Goal: Check status: Check status

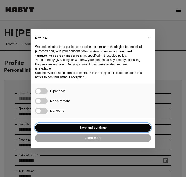
click at [123, 124] on button "Save and continue" at bounding box center [93, 128] width 116 height 9
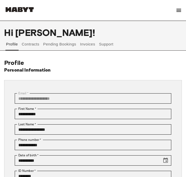
click at [82, 44] on button "Invoices" at bounding box center [87, 44] width 16 height 12
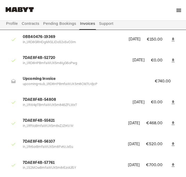
scroll to position [64, 0]
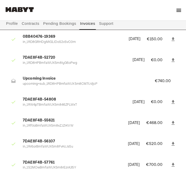
click at [103, 84] on p "upcoming+sub_1RD8HPBmfaWUX5m8CM7UdjcP" at bounding box center [83, 84] width 120 height 5
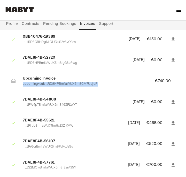
click at [103, 84] on p "upcoming+sub_1RD8HPBmfaWUX5m8CM7UdjcP" at bounding box center [83, 84] width 120 height 5
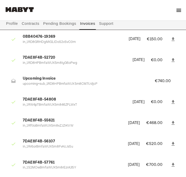
click at [120, 84] on p "upcoming+sub_1RD8HPBmfaWUX5m8CM7UdjcP" at bounding box center [83, 84] width 120 height 5
drag, startPoint x: 177, startPoint y: 85, endPoint x: 54, endPoint y: 83, distance: 123.3
click at [54, 83] on li "Upcoming Invoice upcoming+sub_1RD8HPBmfaWUX5m8CM7UdjcP €740.00" at bounding box center [93, 81] width 178 height 18
click at [45, 83] on p "upcoming+sub_1RD8HPBmfaWUX5m8CM7UdjcP" at bounding box center [83, 84] width 120 height 5
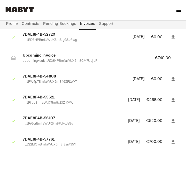
scroll to position [82, 0]
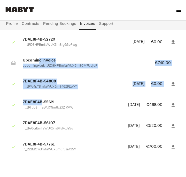
drag, startPoint x: 38, startPoint y: 58, endPoint x: 45, endPoint y: 110, distance: 53.2
click at [45, 110] on ul "7DAE8F4B-52721 in_1RD8HSBmfaWUX5m8kjVThcPP [DATE] €780.00 0BB40476-19369 in_1RD…" at bounding box center [93, 75] width 178 height 172
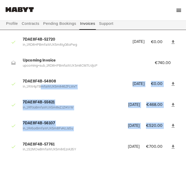
drag, startPoint x: 59, startPoint y: 138, endPoint x: 37, endPoint y: 75, distance: 66.2
click at [38, 77] on ul "7DAE8F4B-52721 in_1RD8HSBmfaWUX5m8kjVThcPP [DATE] €780.00 0BB40476-19369 in_1RD…" at bounding box center [93, 75] width 178 height 172
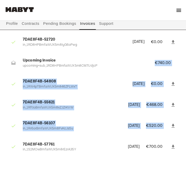
drag, startPoint x: 37, startPoint y: 70, endPoint x: 60, endPoint y: 150, distance: 83.1
click at [59, 147] on ul "7DAE8F4B-52721 in_1RD8HSBmfaWUX5m8kjVThcPP [DATE] €780.00 0BB40476-19369 in_1RD…" at bounding box center [93, 75] width 178 height 172
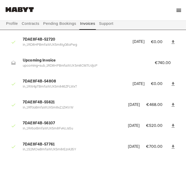
drag, startPoint x: 64, startPoint y: 151, endPoint x: 38, endPoint y: 43, distance: 111.5
click at [38, 44] on ul "7DAE8F4B-52721 in_1RD8HSBmfaWUX5m8kjVThcPP [DATE] €780.00 0BB40476-19369 in_1RD…" at bounding box center [93, 75] width 178 height 172
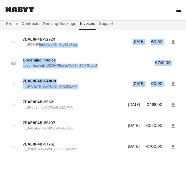
drag, startPoint x: 38, startPoint y: 43, endPoint x: 64, endPoint y: 136, distance: 97.4
click at [63, 133] on ul "7DAE8F4B-52721 in_1RD8HSBmfaWUX5m8kjVThcPP [DATE] €780.00 0BB40476-19369 in_1RD…" at bounding box center [93, 75] width 178 height 172
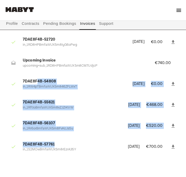
drag, startPoint x: 73, startPoint y: 144, endPoint x: 36, endPoint y: 79, distance: 75.3
click at [37, 80] on ul "7DAE8F4B-52721 in_1RD8HSBmfaWUX5m8kjVThcPP [DATE] €780.00 0BB40476-19369 in_1RD…" at bounding box center [93, 75] width 178 height 172
click at [36, 79] on span "7DAE8F4B-54808" at bounding box center [75, 82] width 104 height 6
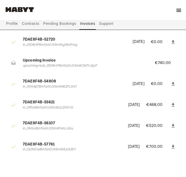
click at [36, 62] on span "Upcoming Invoice" at bounding box center [83, 61] width 120 height 6
click at [37, 62] on span "Upcoming Invoice" at bounding box center [83, 61] width 120 height 6
drag, startPoint x: 25, startPoint y: 60, endPoint x: 144, endPoint y: 61, distance: 119.2
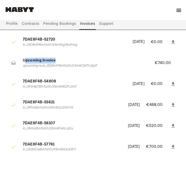
click at [144, 60] on li "Upcoming Invoice upcoming+sub_1RD8HPBmfaWUX5m8CM7UdjcP €740.00" at bounding box center [93, 63] width 178 height 18
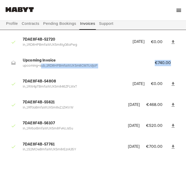
drag, startPoint x: 176, startPoint y: 64, endPoint x: 28, endPoint y: 64, distance: 147.1
click at [29, 64] on li "Upcoming Invoice upcoming+sub_1RD8HPBmfaWUX5m8CM7UdjcP €740.00" at bounding box center [93, 63] width 178 height 18
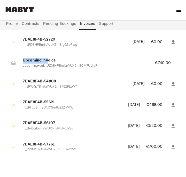
drag, startPoint x: 21, startPoint y: 57, endPoint x: 55, endPoint y: 58, distance: 33.6
click at [55, 58] on li "Upcoming Invoice upcoming+sub_1RD8HPBmfaWUX5m8CM7UdjcP €740.00" at bounding box center [93, 63] width 178 height 18
drag, startPoint x: 78, startPoint y: 70, endPoint x: 39, endPoint y: 70, distance: 39.3
click at [41, 70] on li "Upcoming Invoice upcoming+sub_1RD8HPBmfaWUX5m8CM7UdjcP €740.00" at bounding box center [93, 63] width 178 height 18
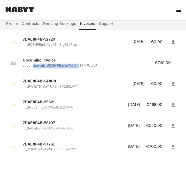
drag, startPoint x: 32, startPoint y: 68, endPoint x: 85, endPoint y: 67, distance: 53.3
click at [85, 67] on p "upcoming+sub_1RD8HPBmfaWUX5m8CM7UdjcP" at bounding box center [83, 66] width 120 height 5
drag, startPoint x: 88, startPoint y: 67, endPoint x: 35, endPoint y: 67, distance: 53.3
click at [36, 67] on p "upcoming+sub_1RD8HPBmfaWUX5m8CM7UdjcP" at bounding box center [83, 66] width 120 height 5
drag, startPoint x: 35, startPoint y: 67, endPoint x: 80, endPoint y: 67, distance: 45.0
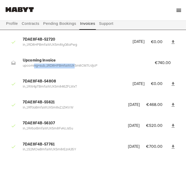
click at [79, 67] on p "upcoming+sub_1RD8HPBmfaWUX5m8CM7UdjcP" at bounding box center [83, 66] width 120 height 5
drag, startPoint x: 80, startPoint y: 67, endPoint x: 35, endPoint y: 67, distance: 44.2
click at [36, 67] on p "upcoming+sub_1RD8HPBmfaWUX5m8CM7UdjcP" at bounding box center [83, 66] width 120 height 5
drag, startPoint x: 35, startPoint y: 67, endPoint x: 78, endPoint y: 67, distance: 42.9
click at [77, 67] on p "upcoming+sub_1RD8HPBmfaWUX5m8CM7UdjcP" at bounding box center [83, 66] width 120 height 5
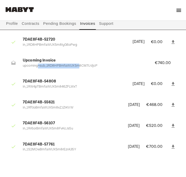
drag, startPoint x: 78, startPoint y: 67, endPoint x: 33, endPoint y: 67, distance: 45.0
click at [34, 67] on p "upcoming+sub_1RD8HPBmfaWUX5m8CM7UdjcP" at bounding box center [83, 66] width 120 height 5
drag, startPoint x: 33, startPoint y: 67, endPoint x: 90, endPoint y: 68, distance: 56.9
click at [90, 68] on p "upcoming+sub_1RD8HPBmfaWUX5m8CM7UdjcP" at bounding box center [83, 66] width 120 height 5
drag, startPoint x: 90, startPoint y: 68, endPoint x: 26, endPoint y: 67, distance: 64.4
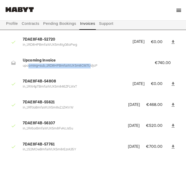
click at [27, 67] on p "upcoming+sub_1RD8HPBmfaWUX5m8CM7UdjcP" at bounding box center [83, 66] width 120 height 5
drag, startPoint x: 26, startPoint y: 67, endPoint x: 98, endPoint y: 67, distance: 71.9
click at [97, 67] on p "upcoming+sub_1RD8HPBmfaWUX5m8CM7UdjcP" at bounding box center [83, 66] width 120 height 5
drag, startPoint x: 98, startPoint y: 67, endPoint x: 28, endPoint y: 67, distance: 70.1
click at [28, 67] on p "upcoming+sub_1RD8HPBmfaWUX5m8CM7UdjcP" at bounding box center [83, 66] width 120 height 5
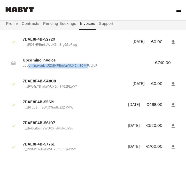
drag, startPoint x: 28, startPoint y: 67, endPoint x: 88, endPoint y: 67, distance: 60.8
click at [88, 67] on p "upcoming+sub_1RD8HPBmfaWUX5m8CM7UdjcP" at bounding box center [83, 66] width 120 height 5
drag, startPoint x: 88, startPoint y: 67, endPoint x: 30, endPoint y: 67, distance: 58.2
click at [32, 67] on p "upcoming+sub_1RD8HPBmfaWUX5m8CM7UdjcP" at bounding box center [83, 66] width 120 height 5
drag, startPoint x: 30, startPoint y: 67, endPoint x: 80, endPoint y: 67, distance: 49.4
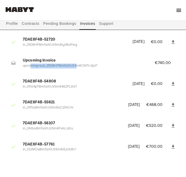
click at [79, 67] on p "upcoming+sub_1RD8HPBmfaWUX5m8CM7UdjcP" at bounding box center [83, 66] width 120 height 5
click at [80, 67] on p "upcoming+sub_1RD8HPBmfaWUX5m8CM7UdjcP" at bounding box center [83, 66] width 120 height 5
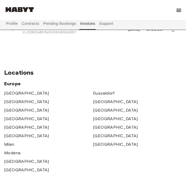
scroll to position [199, 0]
